Goal: Task Accomplishment & Management: Use online tool/utility

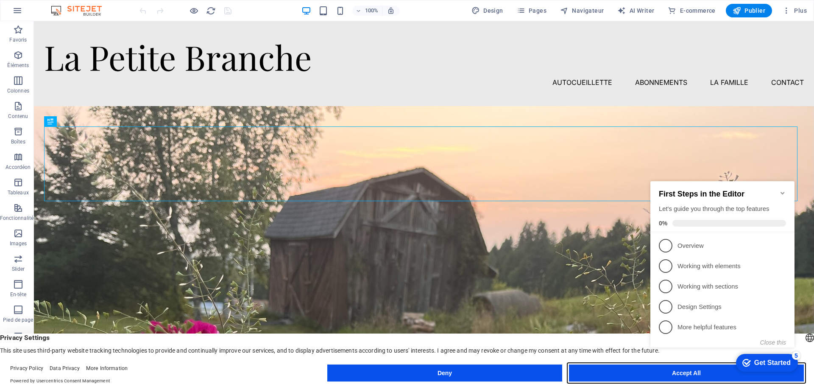
click at [636, 374] on button "Accept All" at bounding box center [686, 372] width 235 height 17
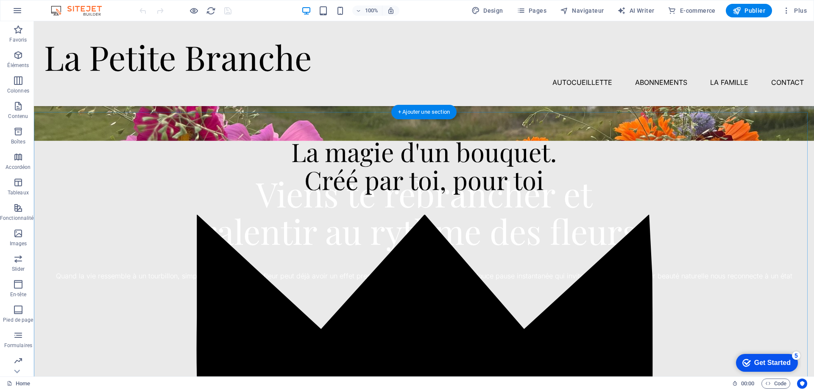
scroll to position [170, 0]
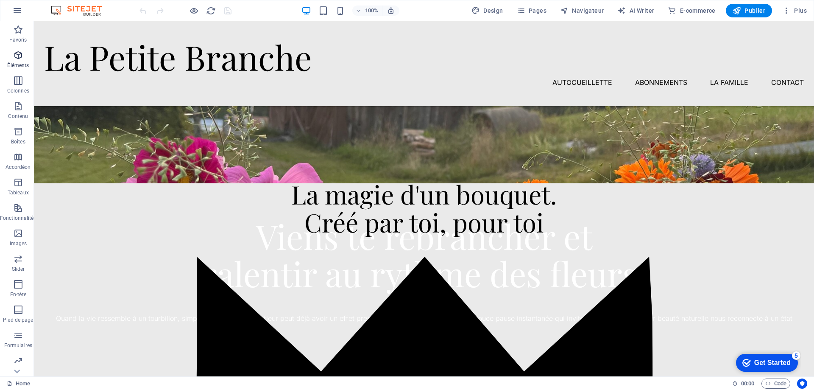
click at [20, 57] on icon "button" at bounding box center [18, 55] width 10 height 10
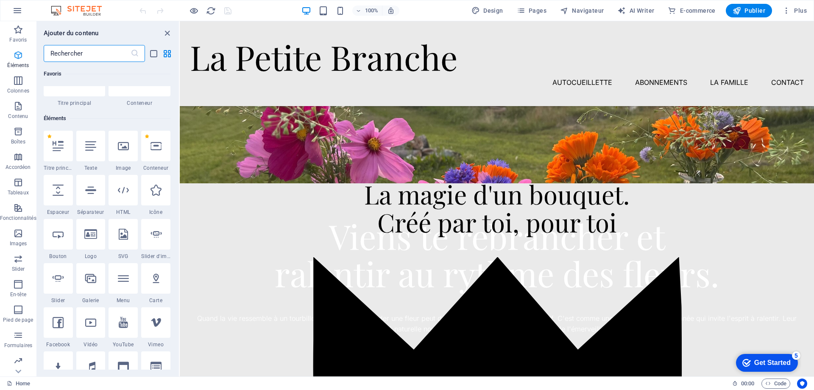
scroll to position [90, 0]
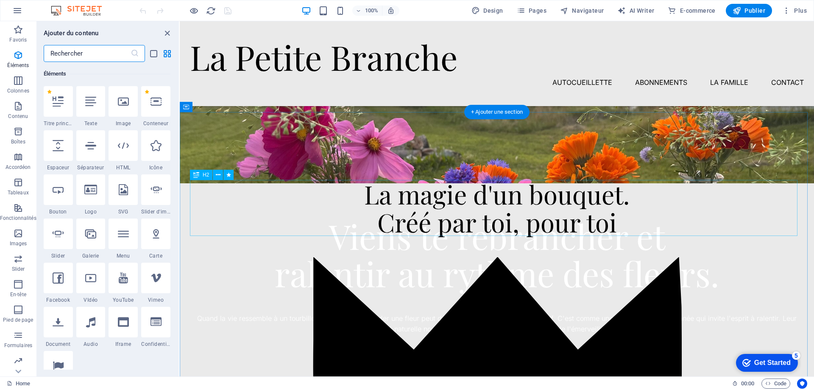
click at [539, 218] on div "La magie d'un bouquet. Créé par toi, pour toi" at bounding box center [497, 208] width 614 height 56
click at [517, 214] on div "La magie d'un bouquet. Créé par toi, pour toi" at bounding box center [497, 208] width 614 height 56
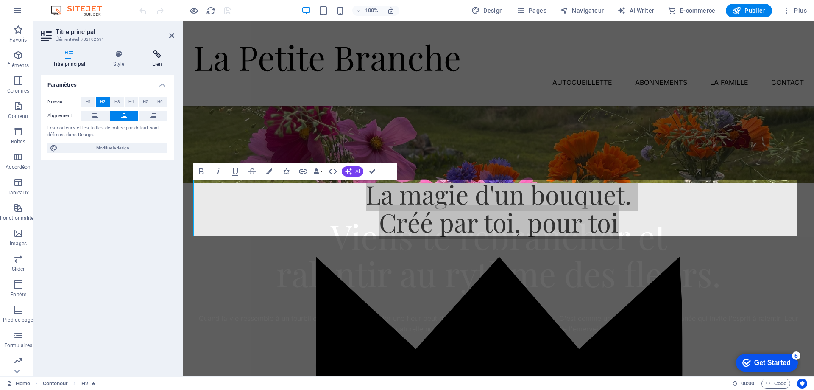
click at [158, 54] on icon at bounding box center [157, 54] width 34 height 8
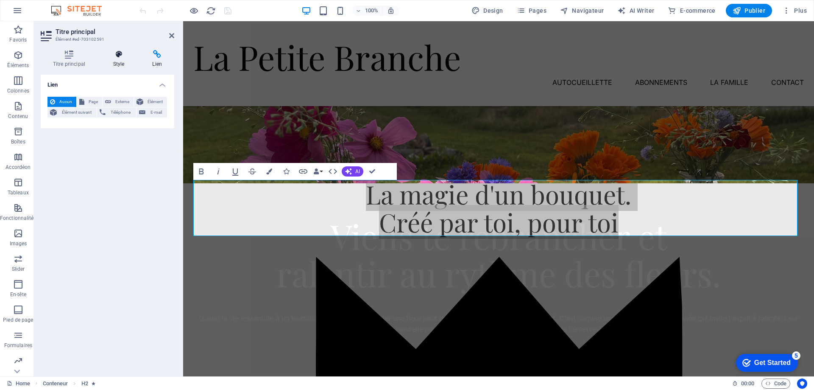
click at [118, 56] on icon at bounding box center [119, 54] width 36 height 8
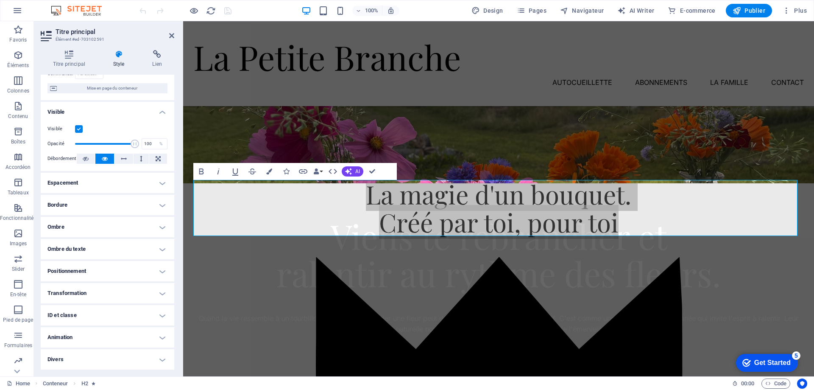
scroll to position [0, 0]
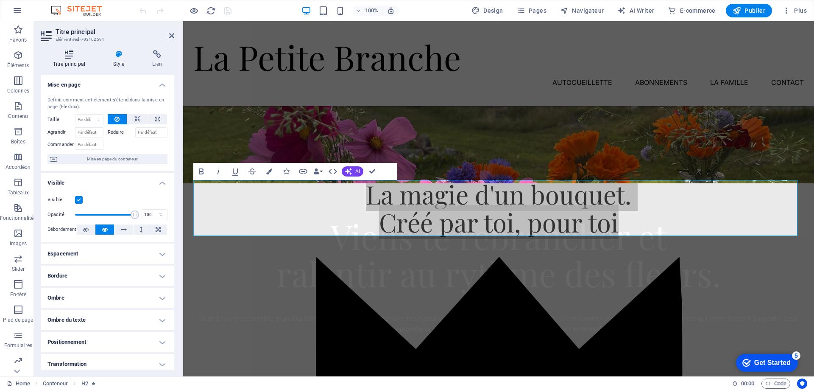
click at [65, 54] on icon at bounding box center [69, 54] width 57 height 8
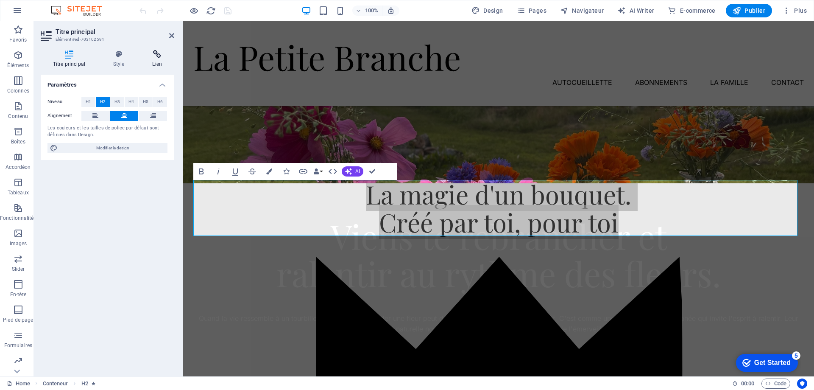
click at [154, 58] on icon at bounding box center [157, 54] width 34 height 8
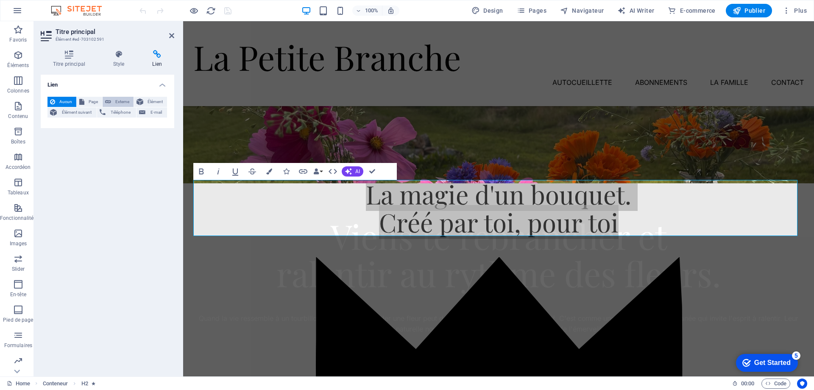
click at [111, 101] on button "Externe" at bounding box center [118, 102] width 31 height 10
select select "blank"
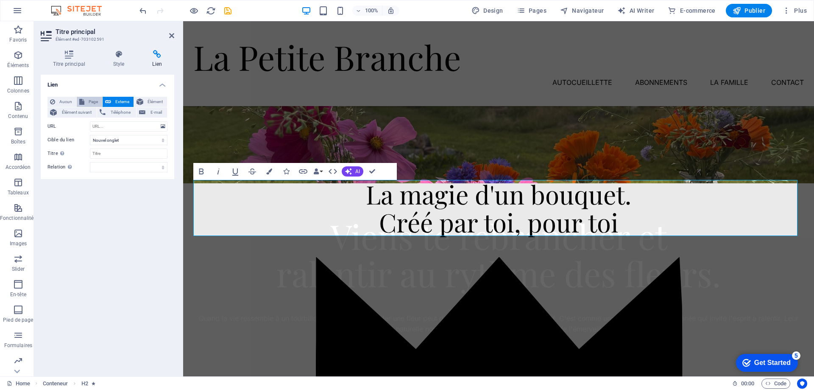
click at [90, 100] on span "Page" at bounding box center [93, 102] width 13 height 10
select select
click at [153, 98] on span "Élément" at bounding box center [155, 102] width 19 height 10
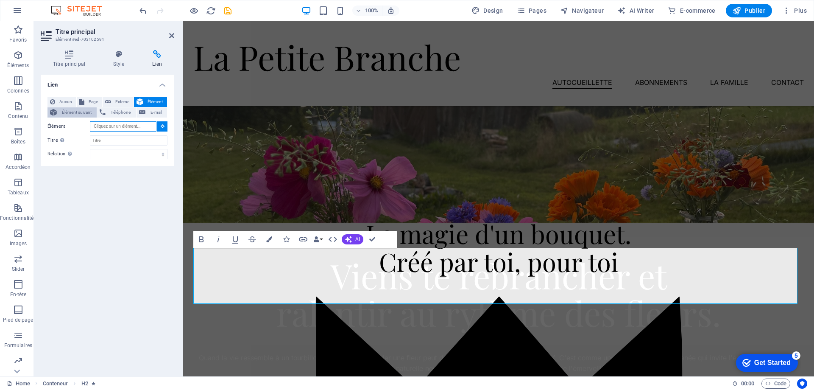
scroll to position [98, 0]
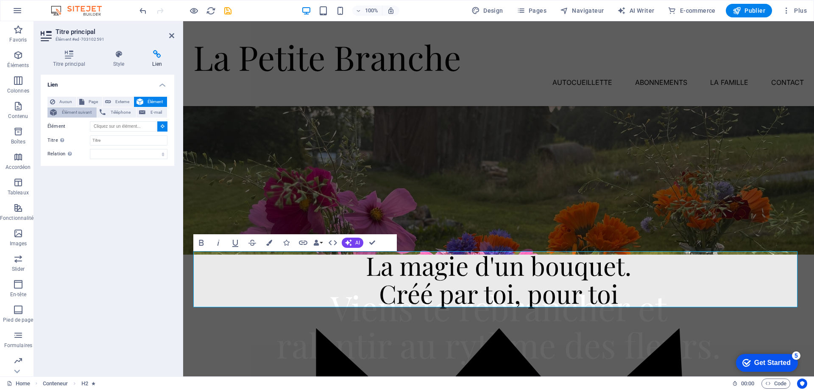
click at [63, 109] on span "Élément suivant" at bounding box center [76, 112] width 35 height 10
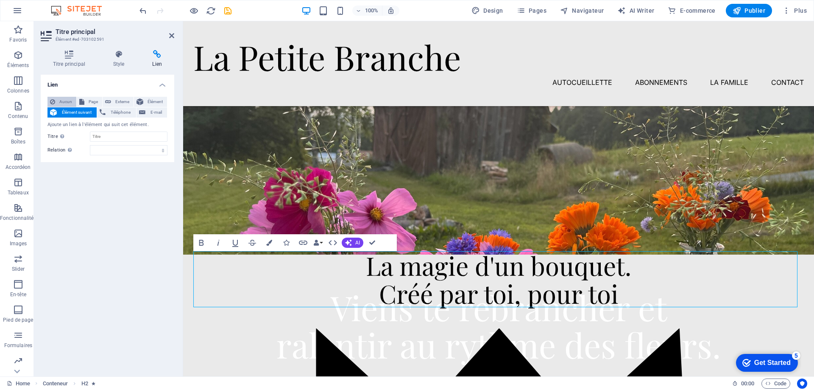
click at [67, 99] on span "Aucun" at bounding box center [66, 102] width 16 height 10
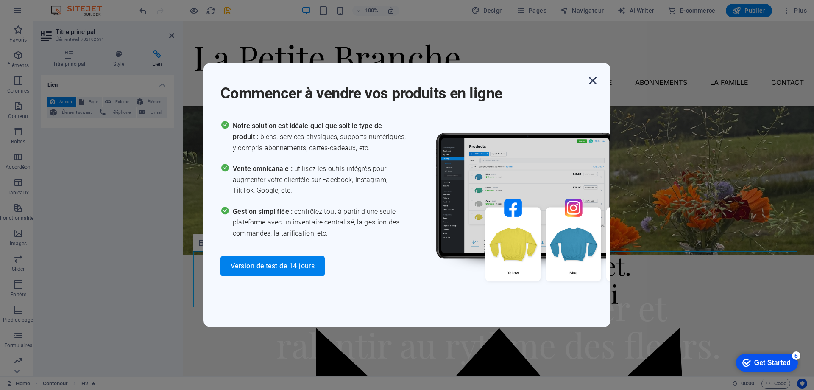
click at [593, 80] on icon "button" at bounding box center [592, 80] width 15 height 15
